Goal: Transaction & Acquisition: Obtain resource

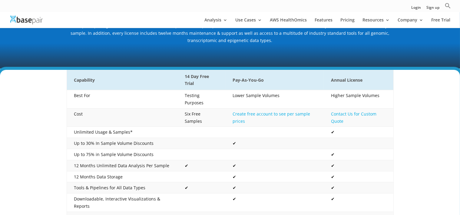
scroll to position [86, 0]
click at [239, 110] on td "Create free account to see per sample prices" at bounding box center [274, 117] width 98 height 18
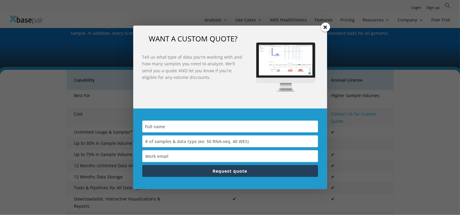
click at [192, 125] on input at bounding box center [230, 127] width 176 height 12
type input "SUMIT"
click at [188, 128] on input "SUMIT" at bounding box center [230, 127] width 176 height 12
type input "SUMIT DAS"
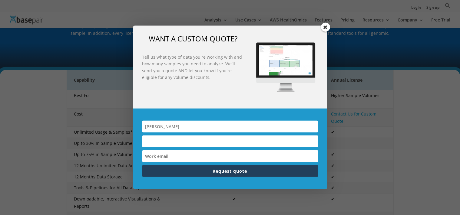
click at [200, 159] on input at bounding box center [230, 157] width 176 height 12
type input "S"
type input "sumitda@med.umich.edu"
click at [199, 141] on input at bounding box center [230, 142] width 176 height 12
click at [250, 171] on button "Request quote" at bounding box center [230, 171] width 176 height 12
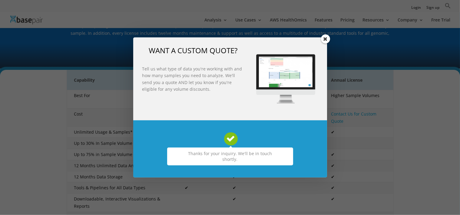
click at [326, 40] on span at bounding box center [325, 39] width 9 height 9
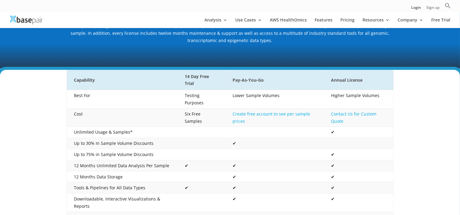
click at [436, 8] on link "Sign up" at bounding box center [433, 9] width 13 height 6
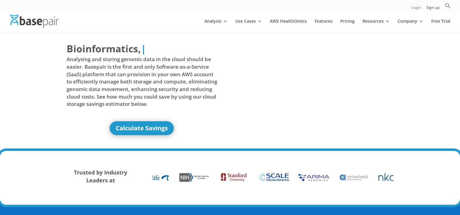
click at [415, 7] on link "Login" at bounding box center [416, 9] width 10 height 6
